Goal: Information Seeking & Learning: Learn about a topic

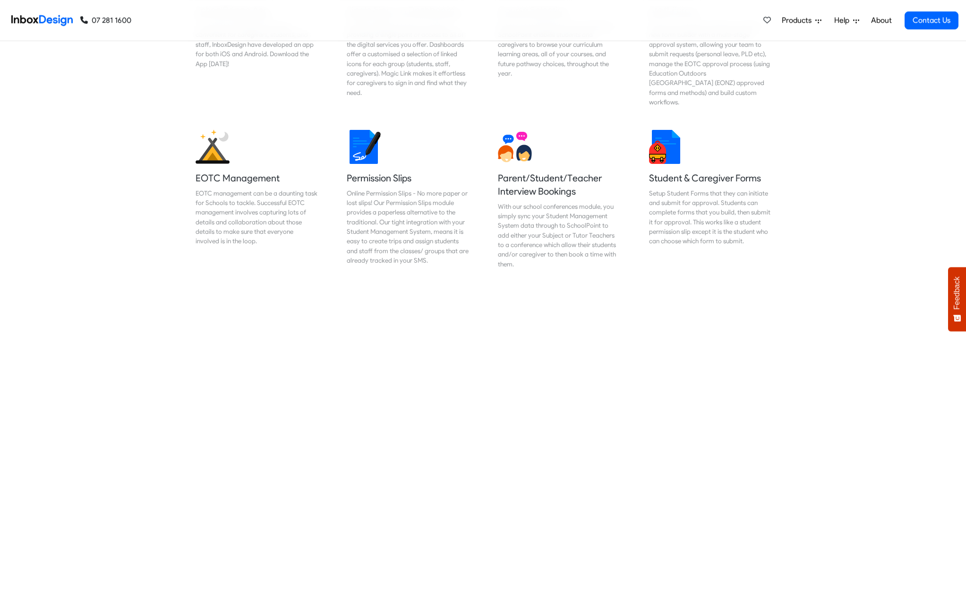
scroll to position [771, 0]
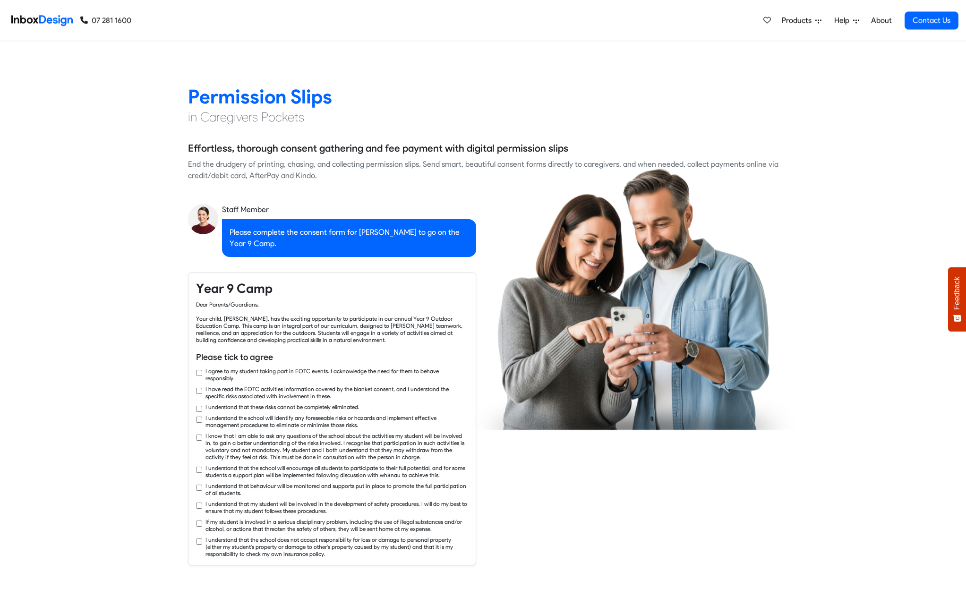
checkbox input "true"
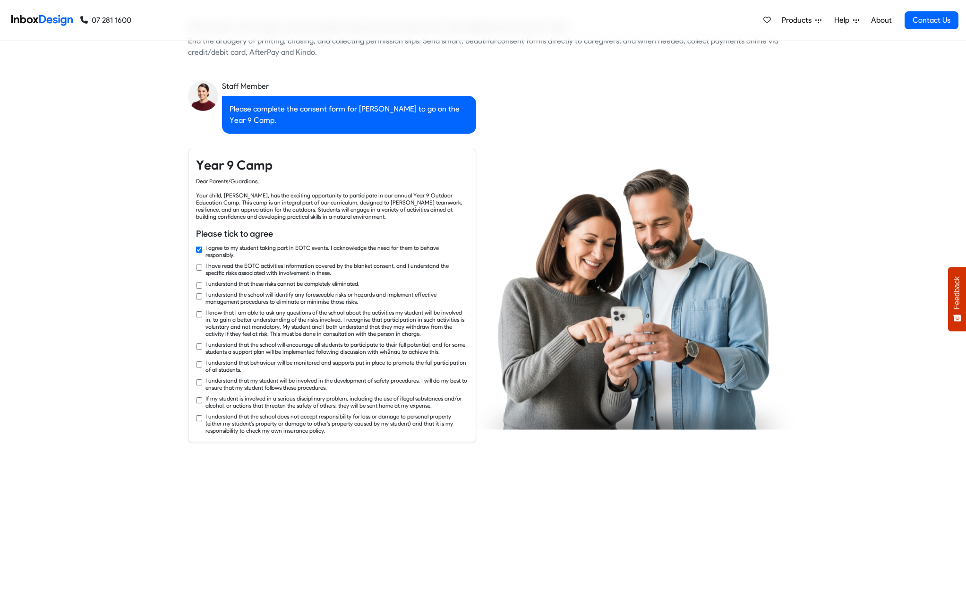
checkbox input "true"
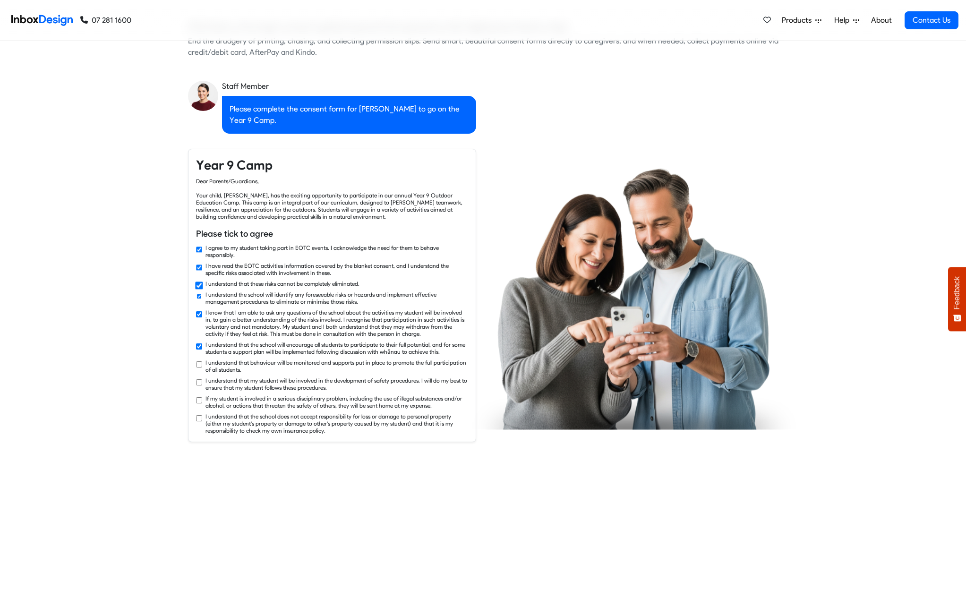
checkbox input "true"
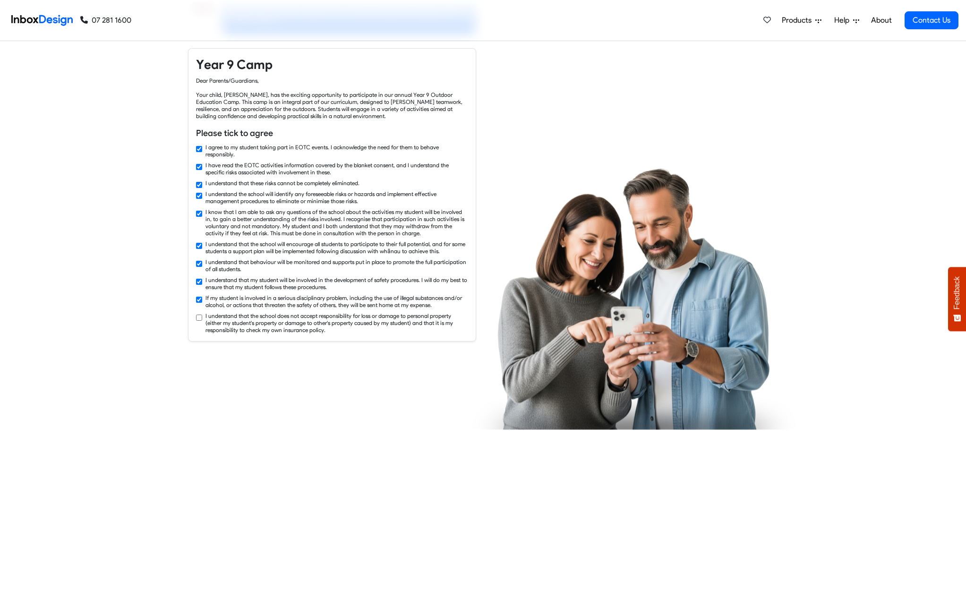
checkbox input "true"
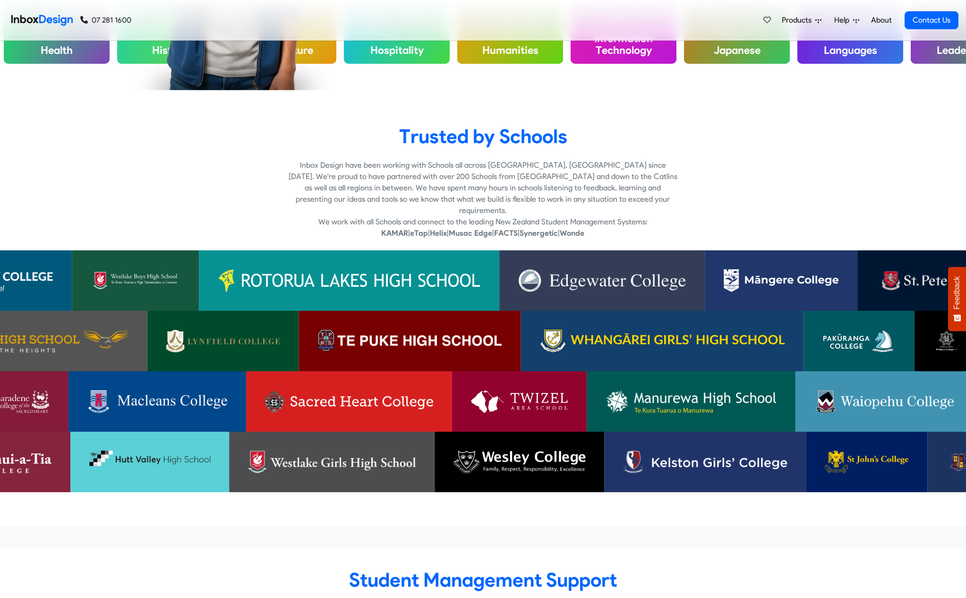
scroll to position [3035, 0]
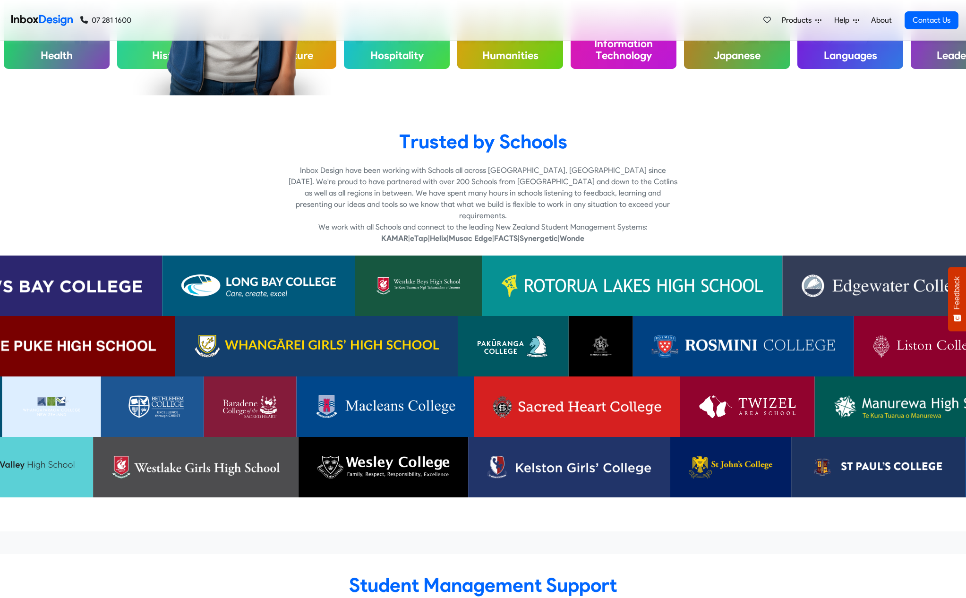
click at [462, 222] on p "We work with all Schools and connect to the leading New Zealand Student Managem…" at bounding box center [483, 227] width 389 height 11
